Goal: Task Accomplishment & Management: Use online tool/utility

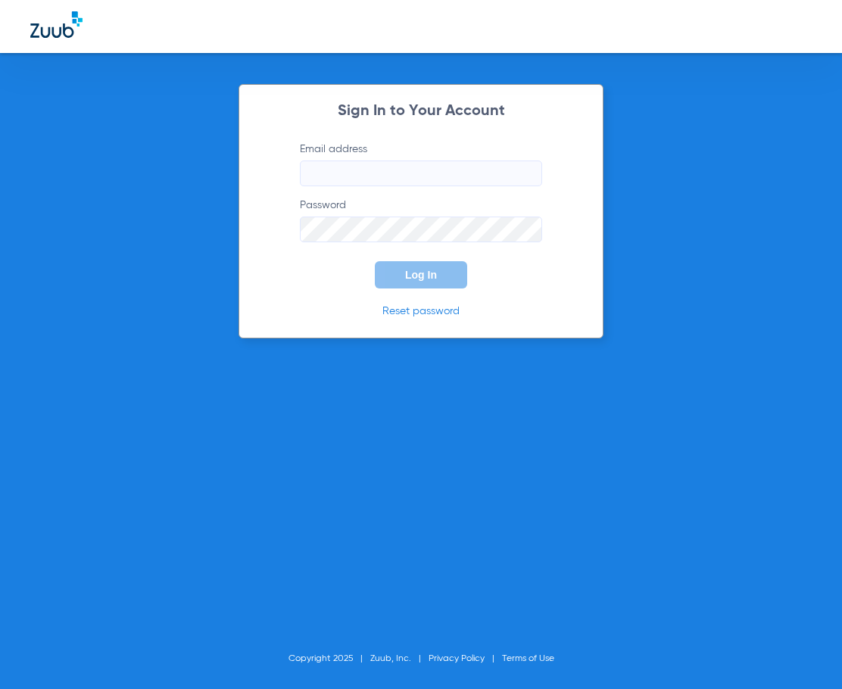
type input "southtucson@risas.com"
click at [275, 264] on div "Sign In to Your Account Email address southtucson@risas.com Password Log In Res…" at bounding box center [421, 211] width 365 height 255
click at [463, 262] on button "Log In" at bounding box center [421, 274] width 92 height 27
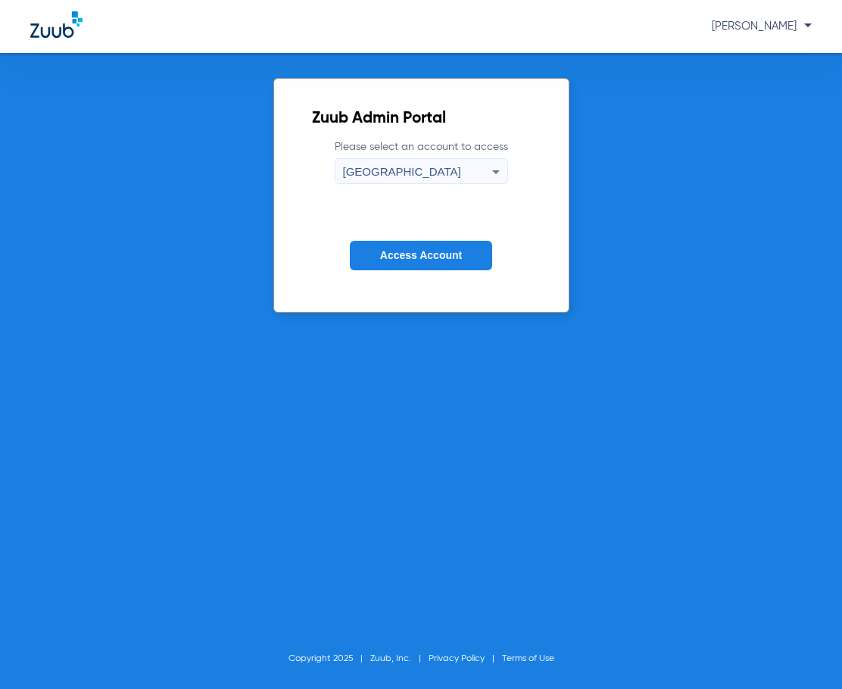
click at [463, 255] on button "Access Account" at bounding box center [421, 256] width 142 height 30
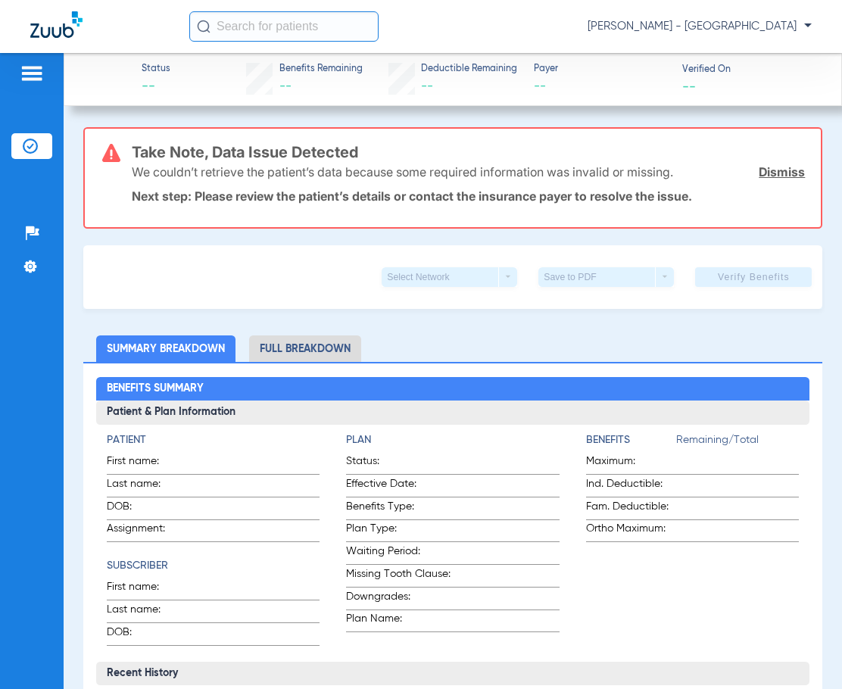
click at [331, 27] on input "text" at bounding box center [283, 26] width 189 height 30
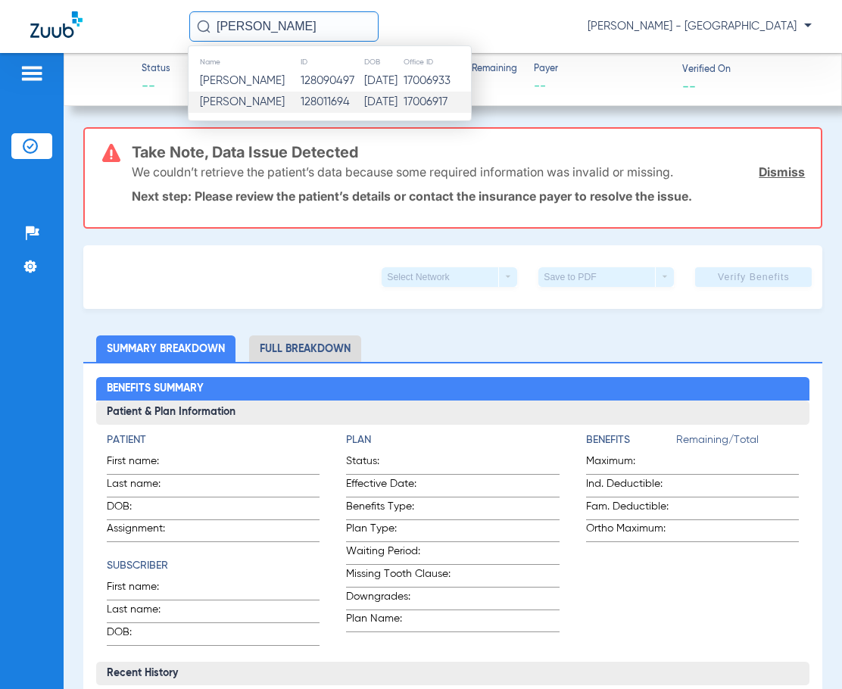
type input "GUILLERMINA TRUJILLO"
click at [361, 111] on td "128011694" at bounding box center [332, 102] width 64 height 21
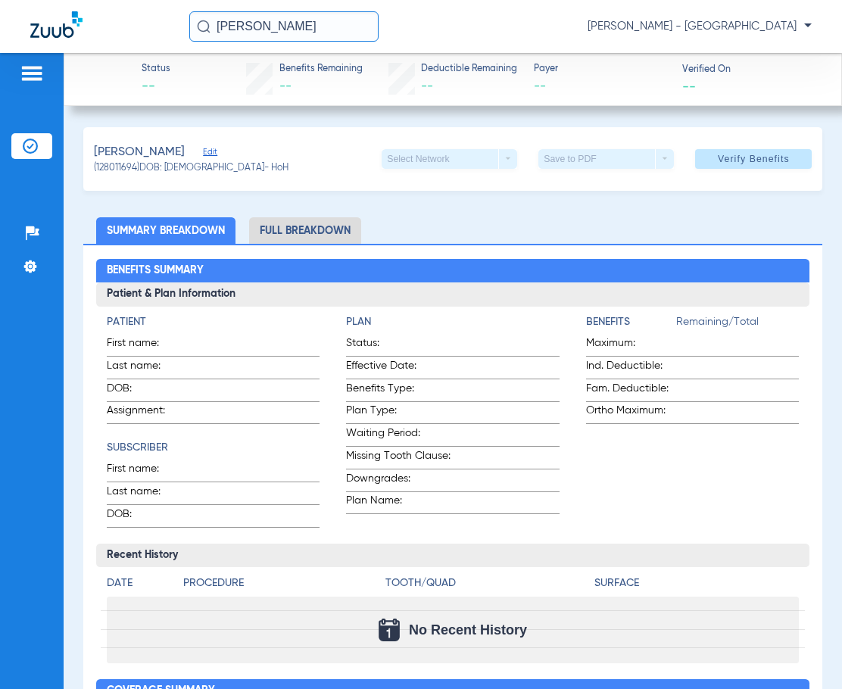
click at [331, 223] on li "Full Breakdown" at bounding box center [305, 230] width 112 height 27
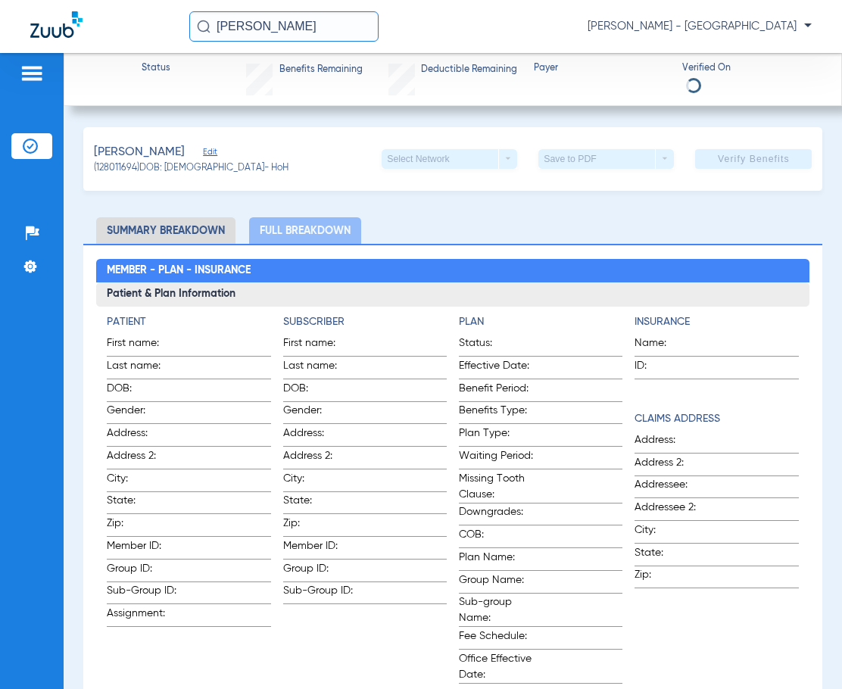
click at [142, 223] on li "Summary Breakdown" at bounding box center [165, 230] width 139 height 27
click at [142, 232] on li "Summary Breakdown" at bounding box center [165, 230] width 139 height 27
click at [207, 239] on li "Summary Breakdown" at bounding box center [165, 230] width 139 height 27
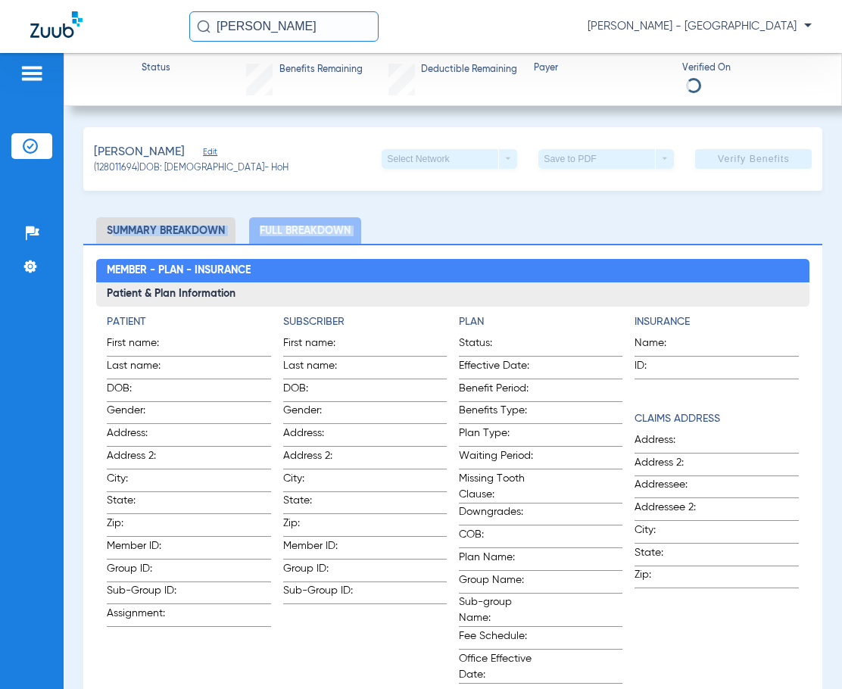
click at [480, 322] on h4 "Plan" at bounding box center [541, 322] width 164 height 16
click at [158, 224] on li "Summary Breakdown" at bounding box center [165, 230] width 139 height 27
click at [189, 233] on li "Summary Breakdown" at bounding box center [165, 230] width 139 height 27
click at [359, 39] on input "GUILLERMINA TRUJILLO" at bounding box center [283, 26] width 189 height 30
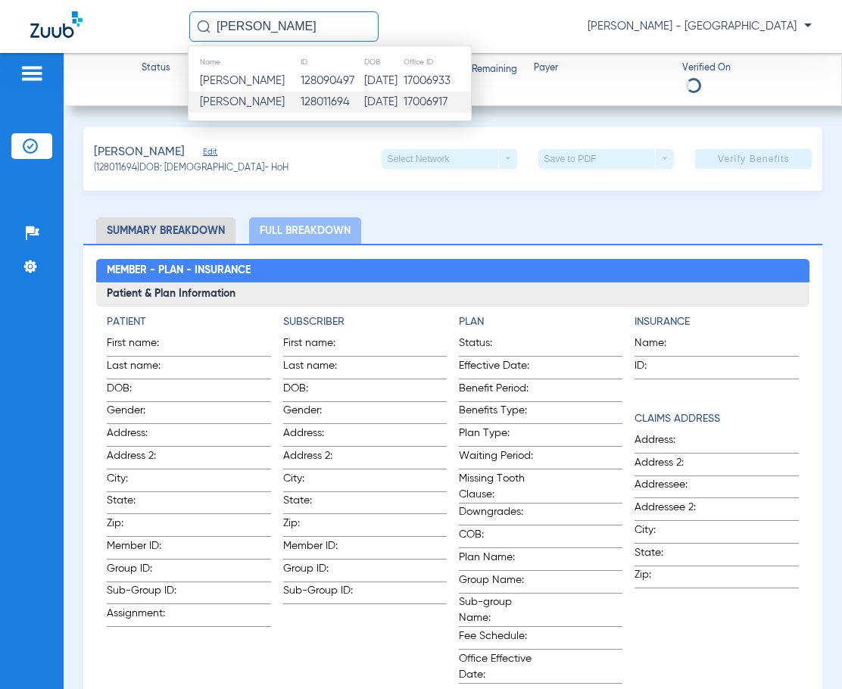
click at [324, 105] on td "128011694" at bounding box center [332, 102] width 64 height 21
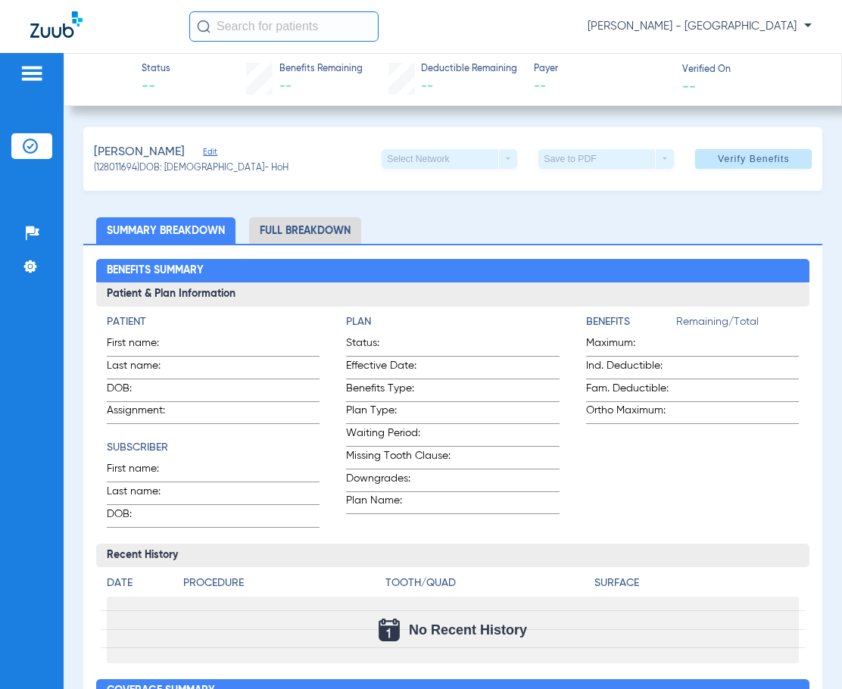
click at [755, 162] on span "Verify Benefits" at bounding box center [754, 159] width 72 height 12
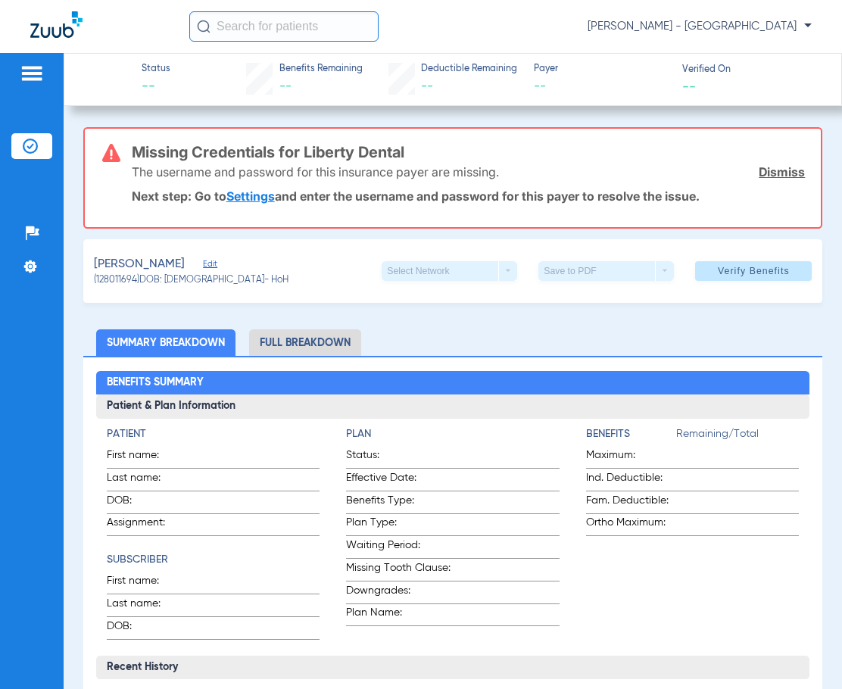
click at [150, 266] on span "[PERSON_NAME]" at bounding box center [139, 264] width 91 height 19
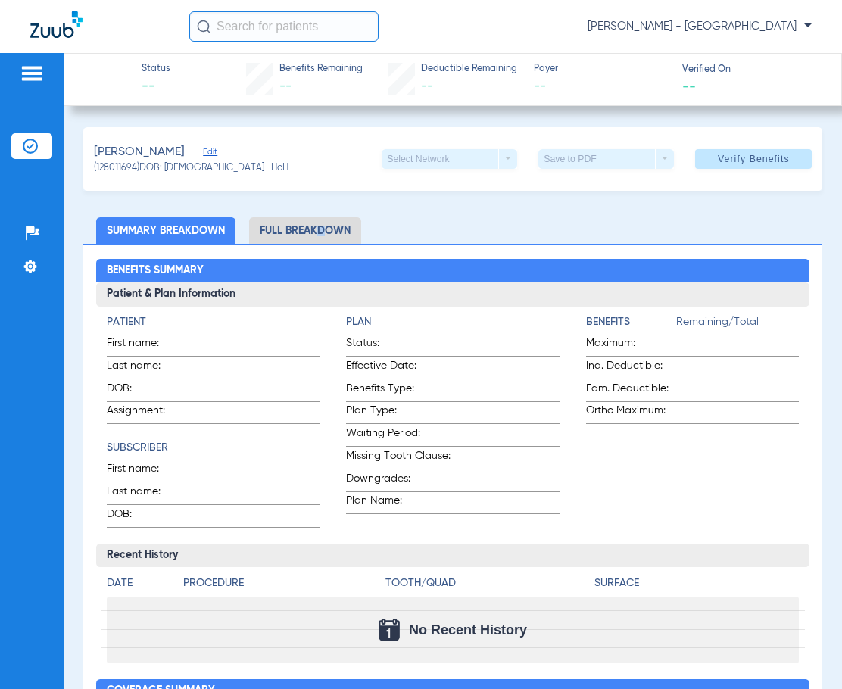
click at [316, 239] on li "Full Breakdown" at bounding box center [305, 230] width 112 height 27
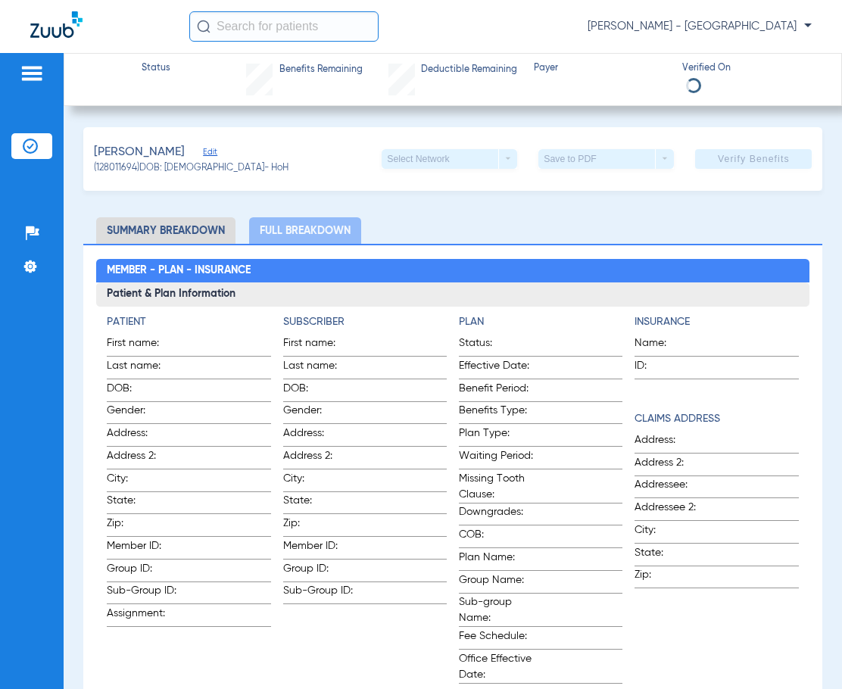
click at [167, 227] on li "Summary Breakdown" at bounding box center [165, 230] width 139 height 27
